Goal: Task Accomplishment & Management: Use online tool/utility

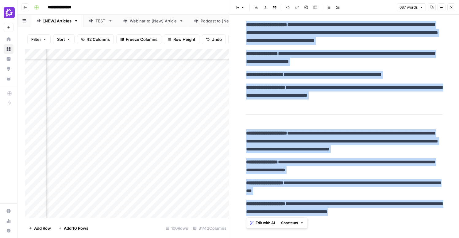
scroll to position [83, 777]
click at [135, 91] on div "Add Column" at bounding box center [127, 133] width 204 height 169
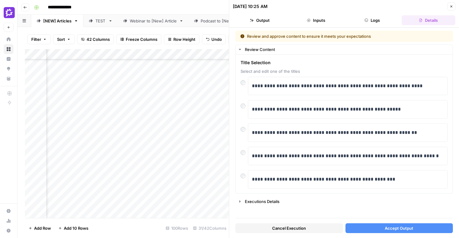
click at [451, 6] on icon "button" at bounding box center [452, 7] width 4 height 4
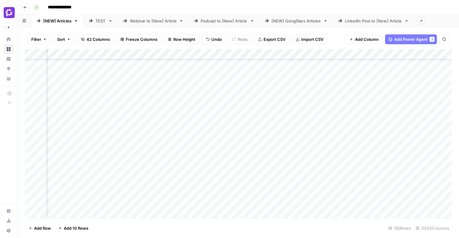
scroll to position [83, 0]
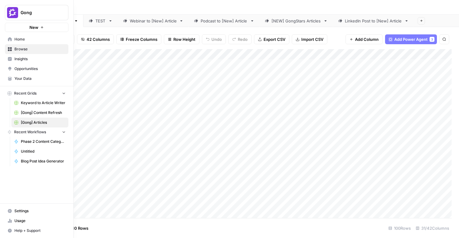
click at [19, 39] on span "Home" at bounding box center [39, 40] width 51 height 6
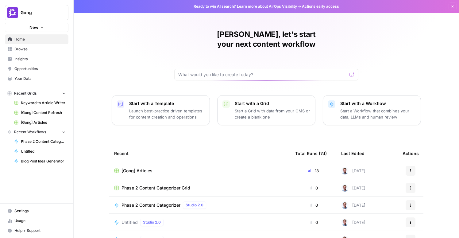
click at [23, 49] on span "Browse" at bounding box center [39, 49] width 51 height 6
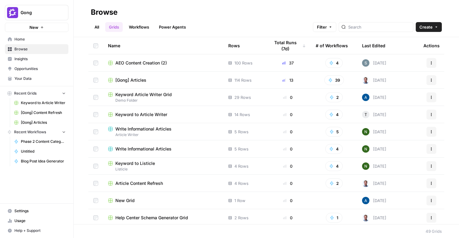
click at [376, 49] on div "Last Edited" at bounding box center [373, 45] width 23 height 17
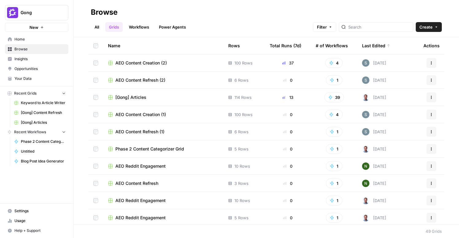
click at [144, 149] on span "Phase 2 Content Categorizer Grid" at bounding box center [149, 149] width 69 height 6
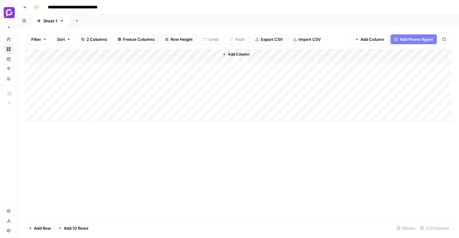
click at [205, 53] on div "Add Column" at bounding box center [238, 85] width 427 height 72
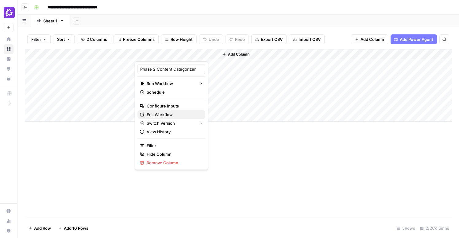
click at [154, 111] on span "Edit Workflow" at bounding box center [174, 114] width 54 height 6
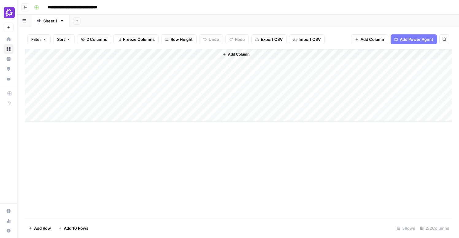
click at [88, 62] on div "Add Column" at bounding box center [238, 85] width 427 height 72
type textarea "**********"
click at [196, 164] on div "Add Column" at bounding box center [238, 133] width 427 height 169
click at [178, 64] on div "Add Column" at bounding box center [238, 85] width 427 height 72
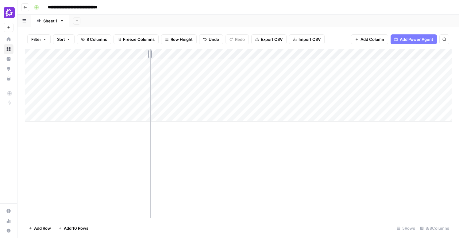
drag, startPoint x: 134, startPoint y: 53, endPoint x: 207, endPoint y: 56, distance: 72.8
click at [207, 56] on div "Add Column" at bounding box center [238, 85] width 427 height 72
drag, startPoint x: 208, startPoint y: 52, endPoint x: 175, endPoint y: 52, distance: 33.2
click at [175, 52] on div "Add Column" at bounding box center [238, 85] width 427 height 72
click at [62, 7] on input "**********" at bounding box center [82, 7] width 75 height 10
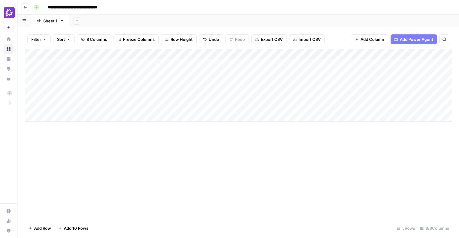
click at [49, 9] on input "**********" at bounding box center [82, 7] width 75 height 10
drag, startPoint x: 71, startPoint y: 6, endPoint x: 27, endPoint y: 7, distance: 43.9
click at [27, 7] on header "**********" at bounding box center [238, 7] width 442 height 15
click at [115, 6] on input "**********" at bounding box center [82, 7] width 75 height 10
click at [119, 7] on input "**********" at bounding box center [82, 7] width 75 height 10
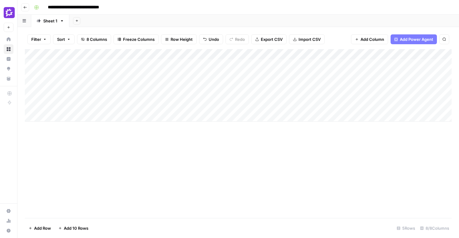
paste input "*********"
click at [172, 11] on div "**********" at bounding box center [243, 7] width 422 height 10
type input "**********"
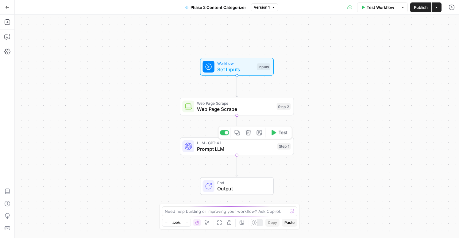
click at [251, 150] on span "Prompt LLM" at bounding box center [235, 148] width 77 height 7
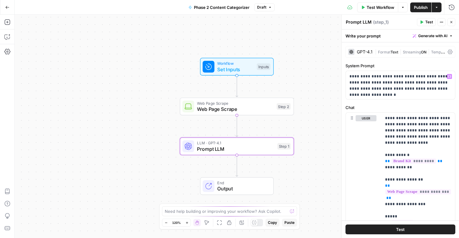
click at [384, 50] on span "Format" at bounding box center [384, 52] width 13 height 5
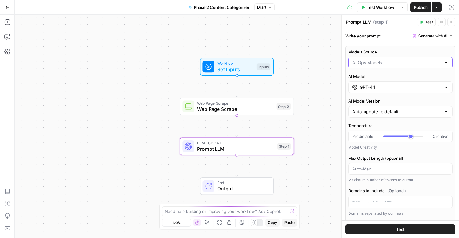
click at [387, 64] on input "Models Source" at bounding box center [396, 63] width 89 height 6
click at [375, 89] on span "My Models" at bounding box center [399, 87] width 91 height 6
type input "My Models"
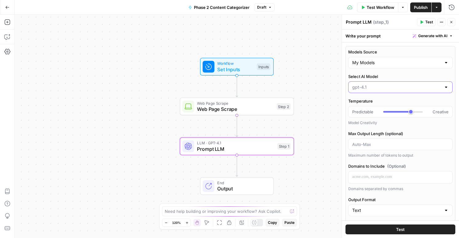
click at [372, 87] on input "Select AI Model" at bounding box center [396, 87] width 89 height 6
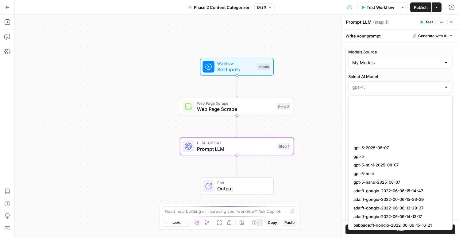
scroll to position [586, 0]
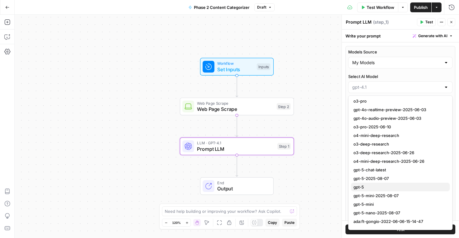
click at [367, 188] on span "gpt-5" at bounding box center [399, 187] width 91 height 6
type input "gpt-5"
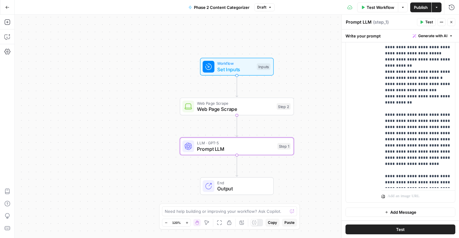
scroll to position [0, 0]
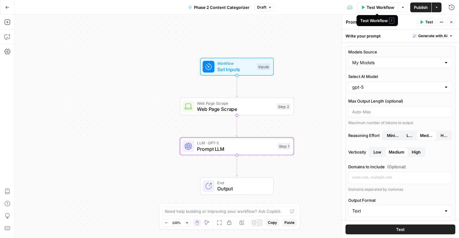
click at [378, 8] on span "Test Workflow" at bounding box center [381, 7] width 28 height 6
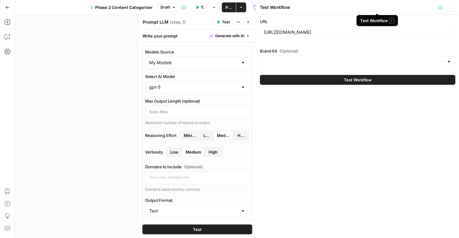
type input "Gong"
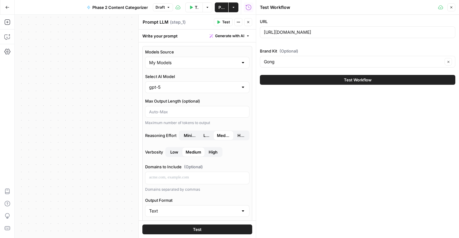
click at [355, 80] on span "Test Workflow" at bounding box center [358, 80] width 28 height 6
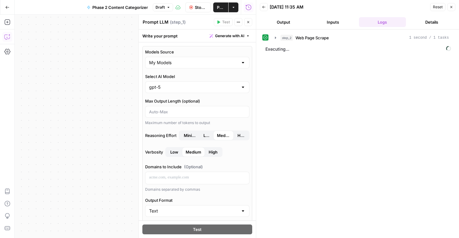
click at [8, 37] on icon "button" at bounding box center [7, 37] width 6 height 6
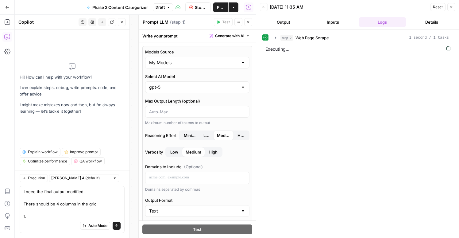
click at [96, 203] on textarea "I need the final output modified. There should be 4 columns in the grid 1." at bounding box center [72, 204] width 97 height 31
click at [23, 216] on div "I need the final output modified. There should be 4 columns in the grid: 1. Blo…" at bounding box center [72, 209] width 105 height 47
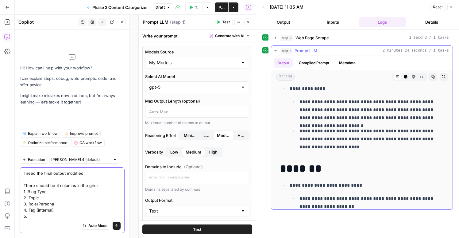
scroll to position [334, 0]
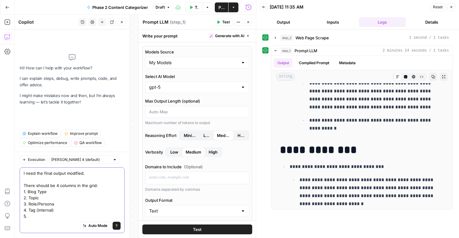
drag, startPoint x: 44, startPoint y: 218, endPoint x: 21, endPoint y: 218, distance: 23.0
click at [21, 218] on div "I need the final output modified. There should be 4 columns in the grid: 1. Blo…" at bounding box center [72, 200] width 105 height 66
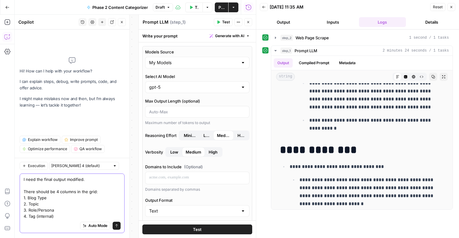
click at [59, 212] on textarea "I need the final output modified. There should be 4 columns in the grid: 1. Blo…" at bounding box center [72, 197] width 97 height 43
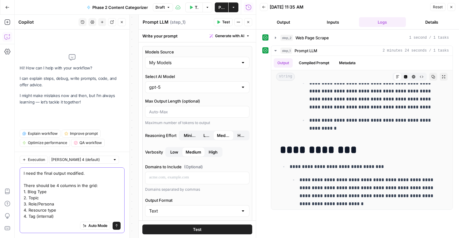
click at [49, 212] on textarea "I need the final output modified. There should be 4 columns in the grid: 1. Blo…" at bounding box center [72, 194] width 97 height 49
click at [62, 218] on textarea "I need the final output modified. There should be 4 columns in the grid: 1. Blo…" at bounding box center [72, 194] width 97 height 49
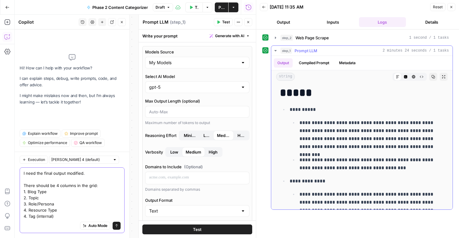
scroll to position [78, 0]
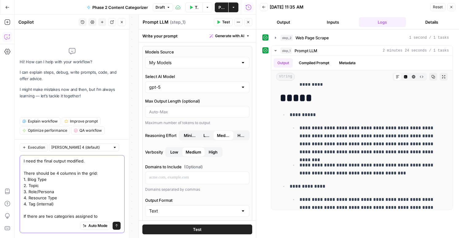
click at [56, 215] on textarea "I need the final output modified. There should be 4 columns in the grid: 1. Blo…" at bounding box center [72, 188] width 97 height 61
click at [103, 218] on textarea "I need the final output modified. There should be 4 columns in the grid: 1. Blo…" at bounding box center [72, 188] width 97 height 61
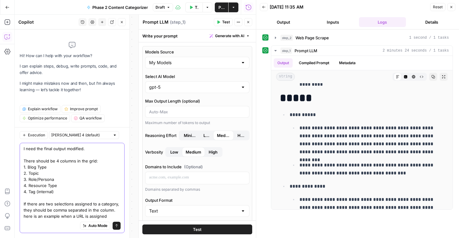
click at [27, 216] on textarea "I need the final output modified. There should be 4 columns in the grid: 1. Blo…" at bounding box center [72, 183] width 97 height 74
click at [107, 214] on textarea "I need the final output modified. There should be 4 columns in the grid: 1. Blo…" at bounding box center [72, 183] width 97 height 74
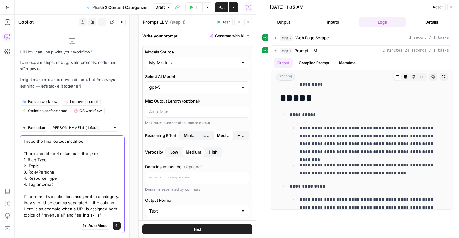
scroll to position [11, 0]
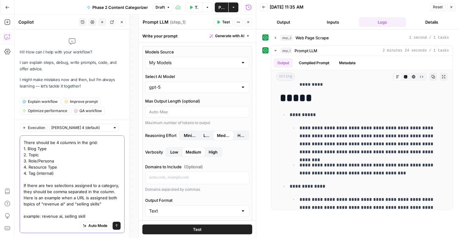
type textarea "I need the final output modified. There should be 4 columns in the grid: 1. Blo…"
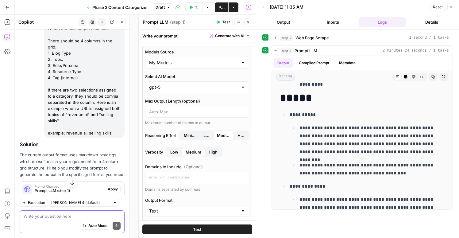
scroll to position [66, 0]
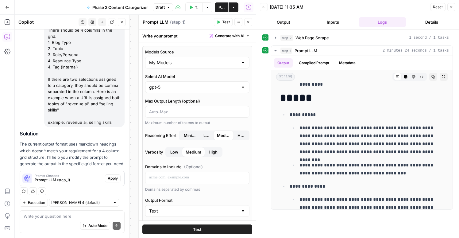
click at [110, 176] on span "Apply" at bounding box center [113, 179] width 10 height 6
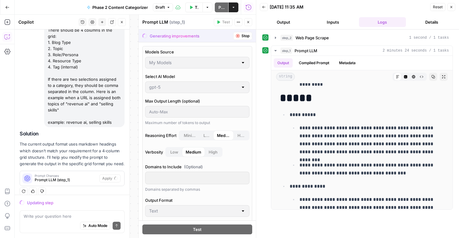
click at [454, 7] on button "Close" at bounding box center [452, 7] width 8 height 8
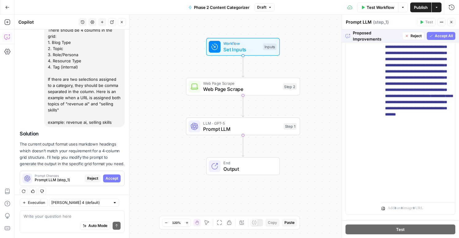
scroll to position [438, 0]
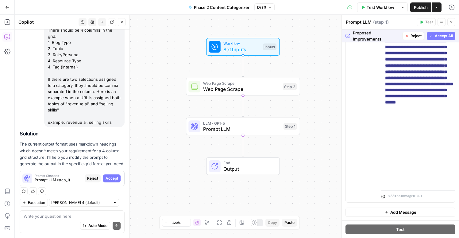
click at [442, 35] on span "Accept All" at bounding box center [444, 36] width 18 height 6
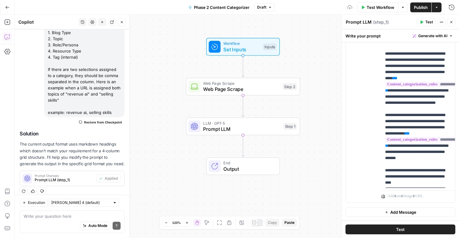
click at [380, 10] on span "Test Workflow" at bounding box center [381, 7] width 28 height 6
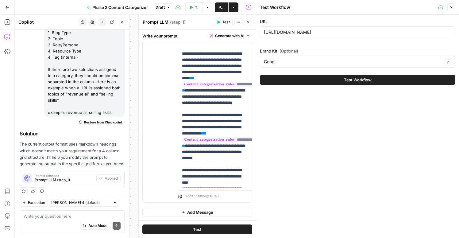
click at [340, 81] on button "Test Workflow" at bounding box center [358, 80] width 196 height 10
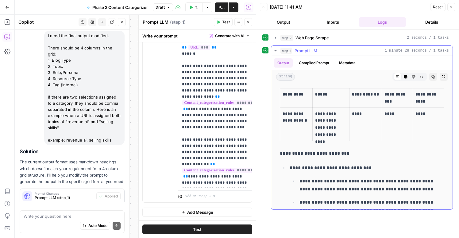
scroll to position [76, 0]
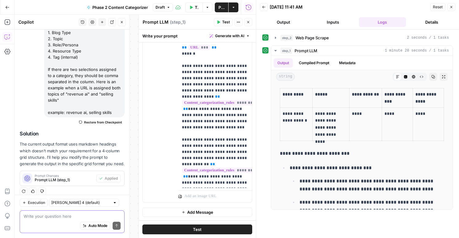
click at [55, 216] on textarea at bounding box center [72, 216] width 97 height 6
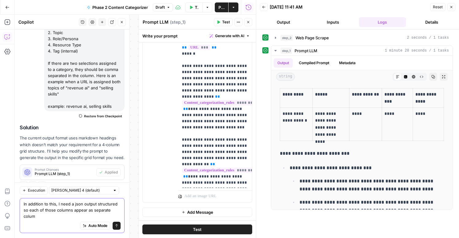
scroll to position [88, 0]
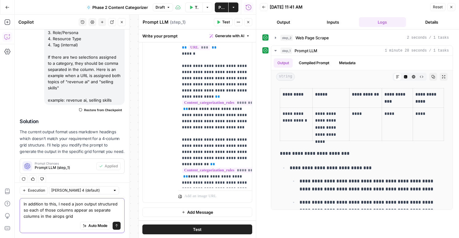
type textarea "In addition to this, I need a json output structured so each of those columns a…"
click at [115, 225] on icon "submit" at bounding box center [117, 226] width 4 height 4
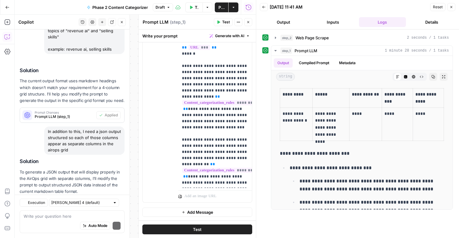
scroll to position [166, 0]
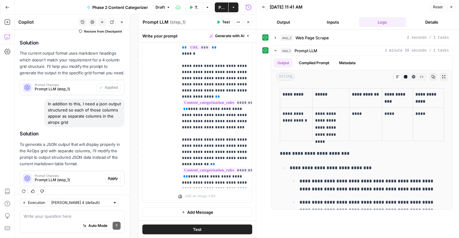
click at [115, 176] on span "Apply" at bounding box center [113, 179] width 10 height 6
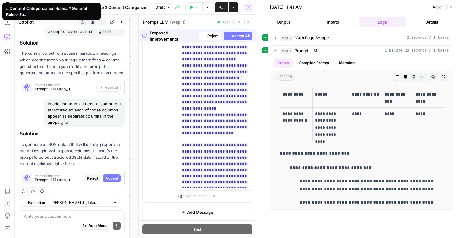
scroll to position [425, 0]
click at [242, 35] on span "Accept All" at bounding box center [241, 36] width 18 height 6
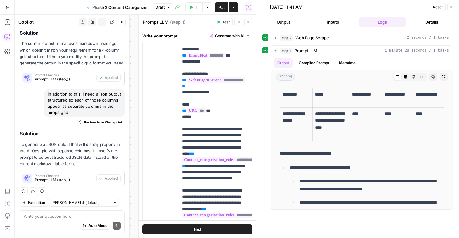
scroll to position [423, 0]
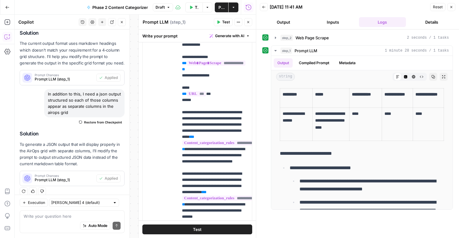
click at [191, 10] on button "Test Workflow" at bounding box center [194, 7] width 18 height 10
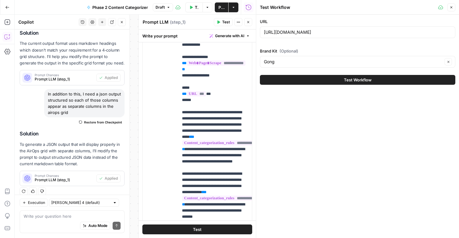
click at [401, 79] on button "Test Workflow" at bounding box center [358, 80] width 196 height 10
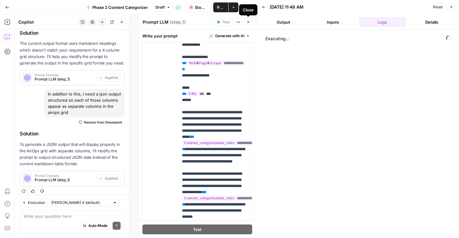
click at [247, 23] on icon "button" at bounding box center [249, 22] width 4 height 4
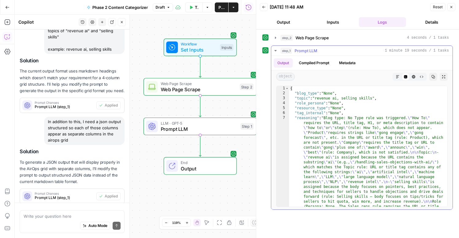
scroll to position [176, 0]
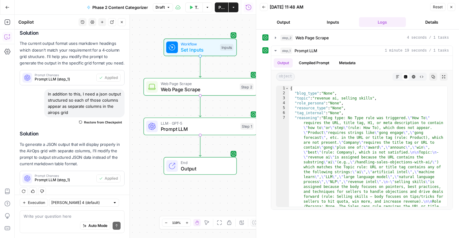
click at [221, 9] on span "Publish" at bounding box center [222, 7] width 6 height 6
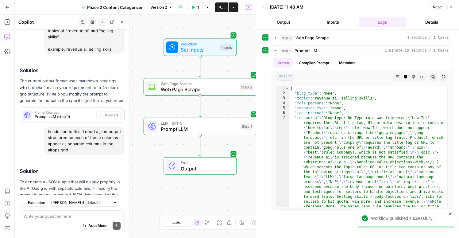
scroll to position [176, 0]
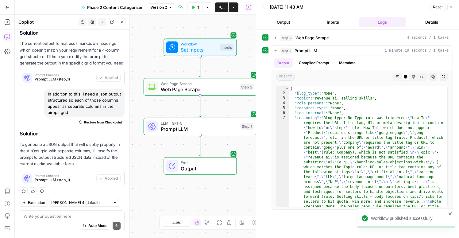
click at [234, 8] on icon "button" at bounding box center [234, 8] width 4 height 4
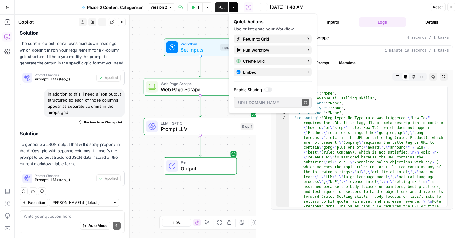
click at [451, 10] on button "Close" at bounding box center [452, 7] width 8 height 8
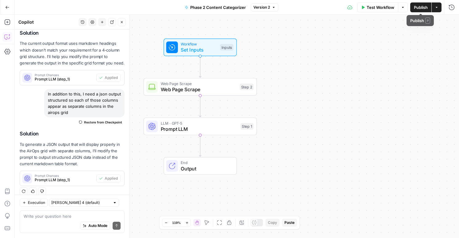
click at [435, 7] on icon "button" at bounding box center [437, 8] width 4 height 4
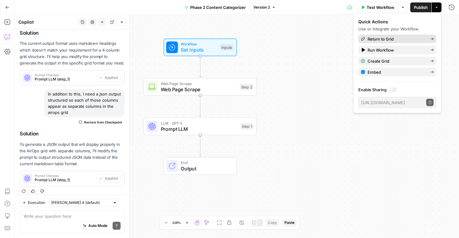
click at [395, 38] on span "Return to Grid" at bounding box center [397, 39] width 58 height 6
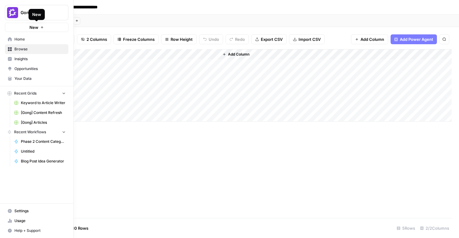
click at [18, 41] on span "Home" at bounding box center [39, 40] width 51 height 6
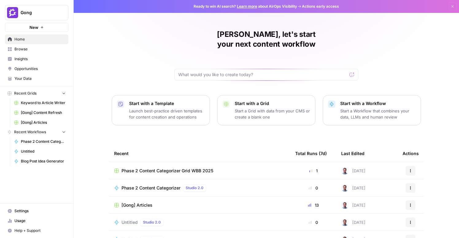
click at [24, 52] on span "Browse" at bounding box center [39, 49] width 51 height 6
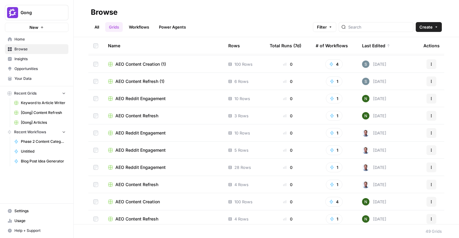
scroll to position [75, 0]
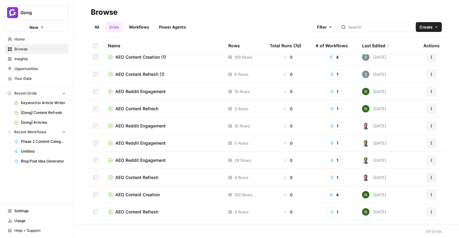
click at [134, 109] on span "AEO Content Refresh" at bounding box center [136, 109] width 43 height 6
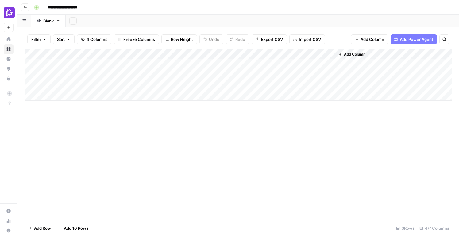
click at [26, 9] on button "Go back" at bounding box center [25, 7] width 8 height 8
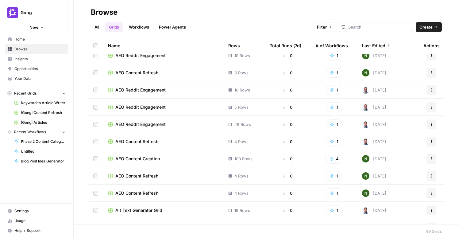
scroll to position [112, 0]
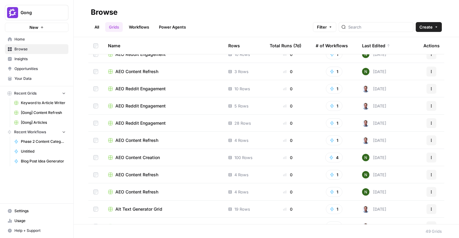
click at [169, 145] on td "AEO Content Refresh" at bounding box center [163, 140] width 120 height 17
click at [149, 142] on span "AEO Content Refresh" at bounding box center [136, 140] width 43 height 6
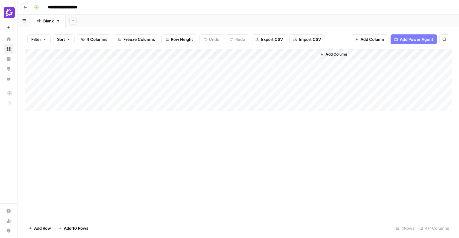
click at [24, 8] on icon "button" at bounding box center [25, 8] width 4 height 4
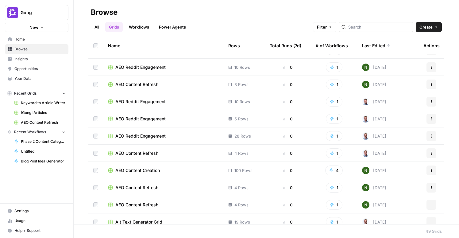
scroll to position [176, 0]
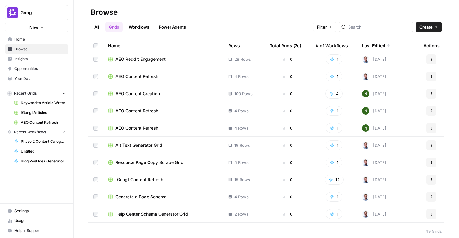
click at [138, 126] on span "AEO Content Refresh" at bounding box center [136, 128] width 43 height 6
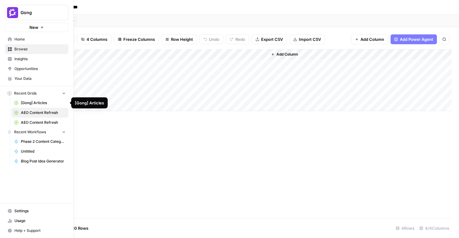
click at [25, 48] on span "Browse" at bounding box center [39, 49] width 51 height 6
